Goal: Information Seeking & Learning: Learn about a topic

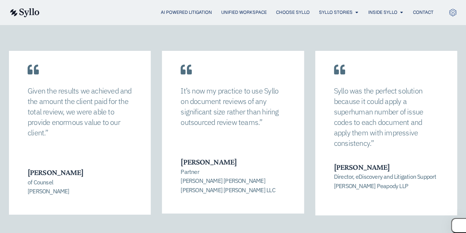
scroll to position [1096, 0]
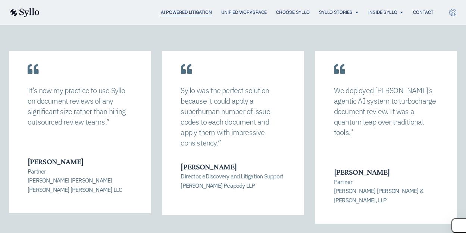
click at [192, 15] on span "AI Powered Litigation" at bounding box center [186, 12] width 51 height 7
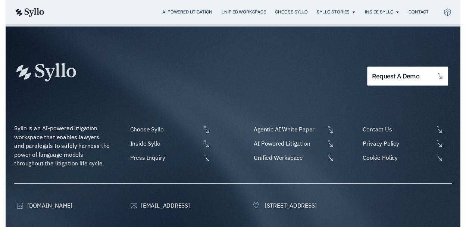
scroll to position [2337, 0]
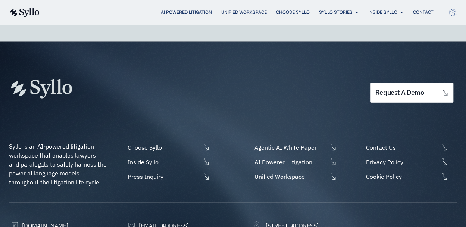
drag, startPoint x: 449, startPoint y: 218, endPoint x: 427, endPoint y: 30, distance: 188.7
